Goal: Information Seeking & Learning: Check status

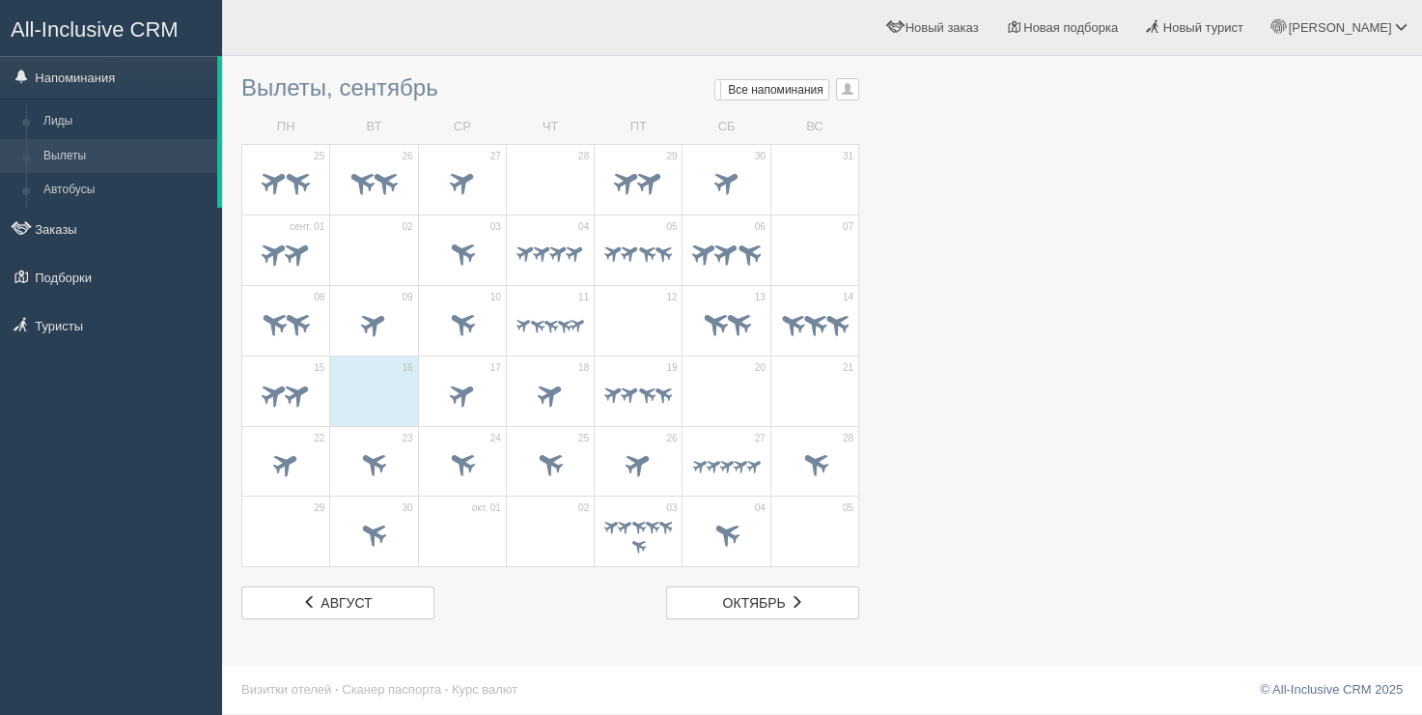
click at [350, 51] on div "Ринат Мой профиль Моя аналитика Для туристов Помощь" at bounding box center [822, 28] width 1200 height 56
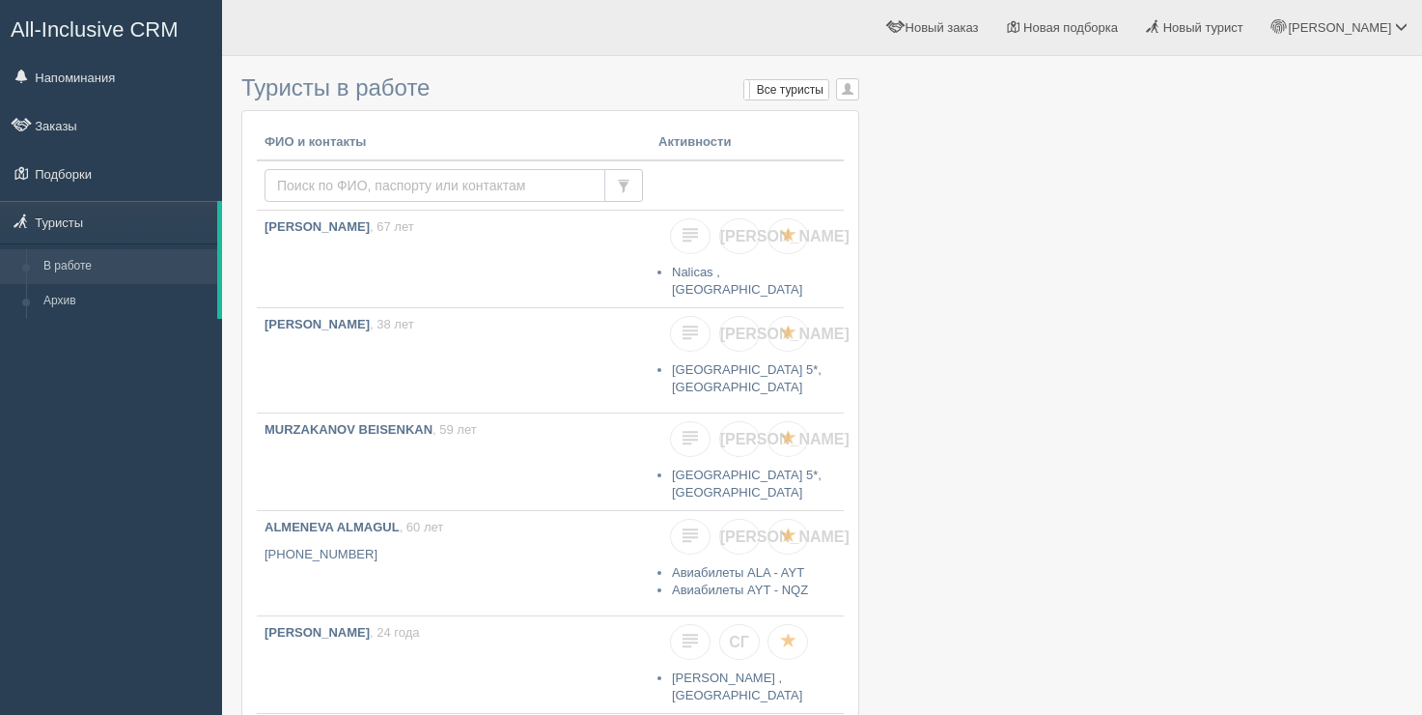
click at [300, 178] on input "text" at bounding box center [435, 185] width 341 height 33
drag, startPoint x: 0, startPoint y: 0, endPoint x: 300, endPoint y: 178, distance: 349.0
click at [300, 178] on input "text" at bounding box center [435, 185] width 341 height 33
type input "rusanova"
